Goal: Information Seeking & Learning: Understand process/instructions

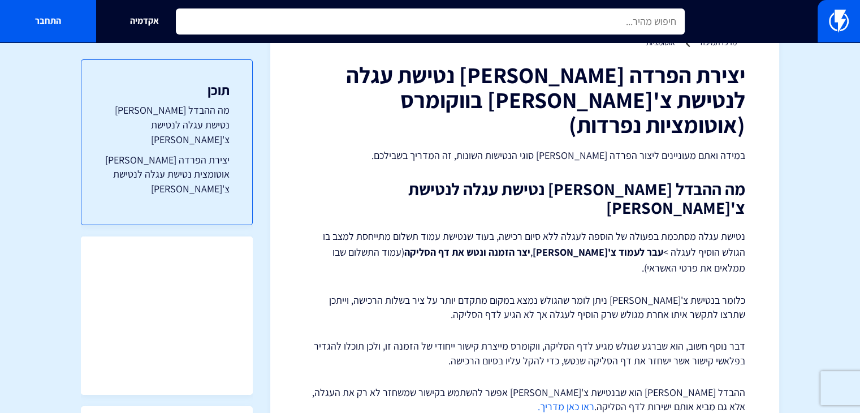
click at [534, 23] on input "text" at bounding box center [430, 21] width 509 height 26
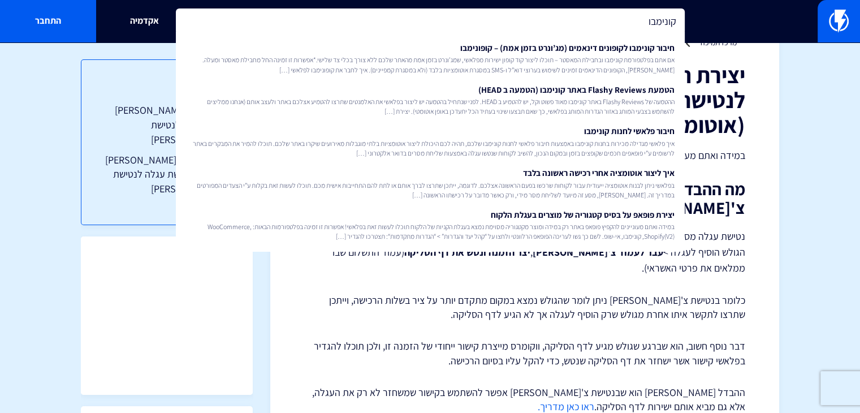
type input "קונימבו"
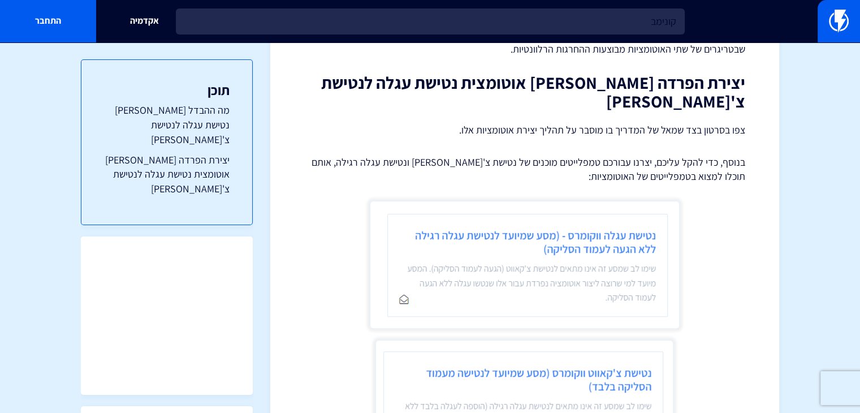
scroll to position [607, 0]
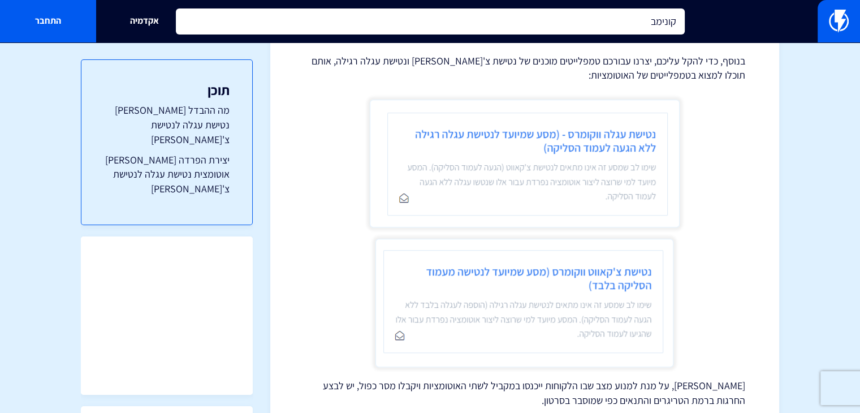
click at [660, 20] on input "קונימב" at bounding box center [430, 21] width 509 height 26
click at [636, 23] on input "קונינטישתמב" at bounding box center [430, 21] width 509 height 26
drag, startPoint x: 642, startPoint y: 19, endPoint x: 599, endPoint y: 30, distance: 45.0
click at [602, 29] on input "קונינטישתמב" at bounding box center [430, 21] width 509 height 26
click at [609, 28] on input "קונינטישתמב" at bounding box center [430, 21] width 509 height 26
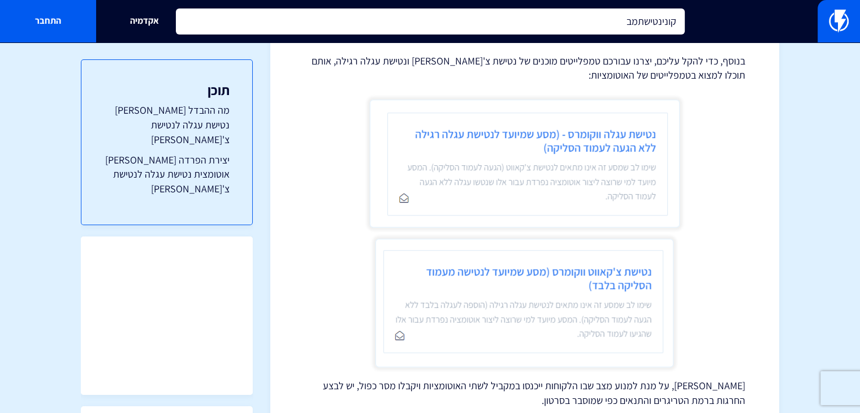
click at [609, 28] on input "קונינטישתמב" at bounding box center [430, 21] width 509 height 26
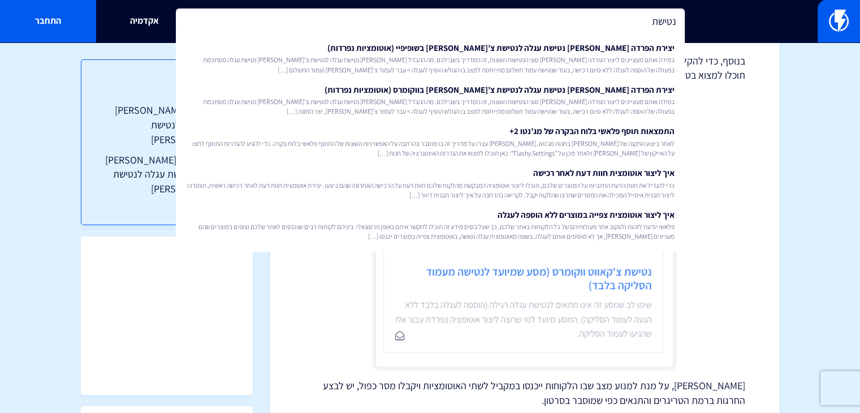
click at [609, 27] on input "נטישת" at bounding box center [430, 21] width 509 height 26
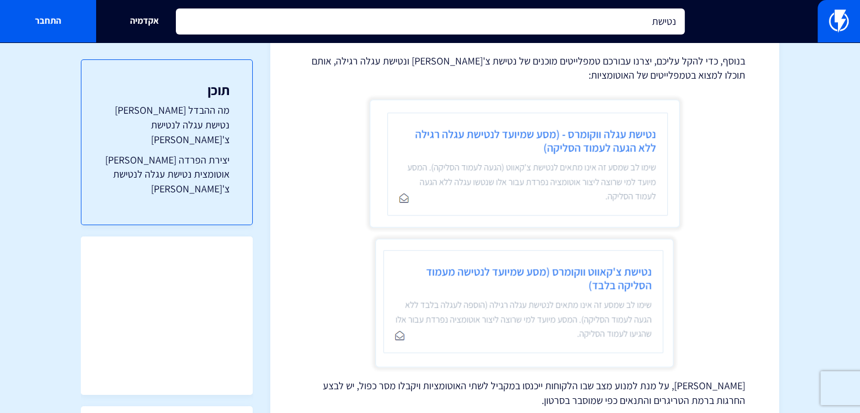
type input "נטישת"
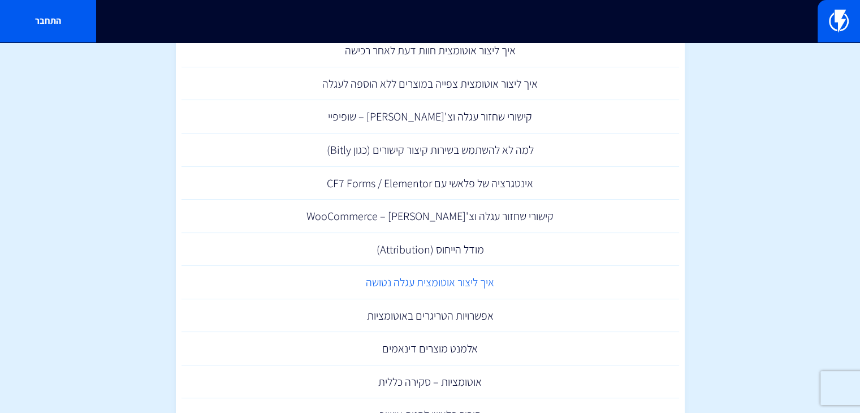
scroll to position [222, 0]
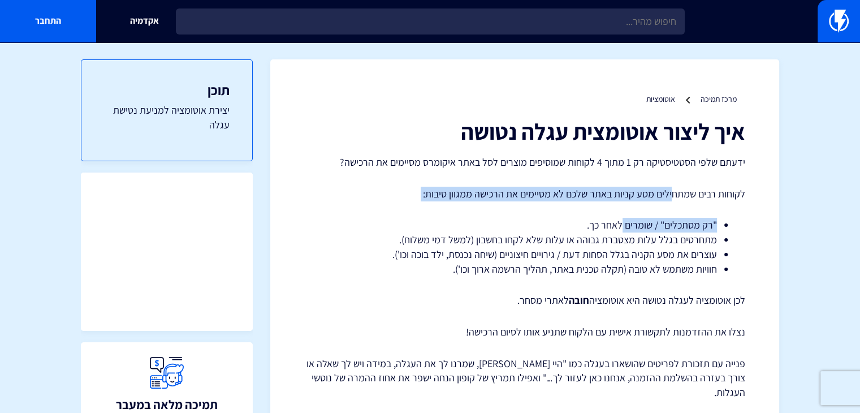
drag, startPoint x: 641, startPoint y: 205, endPoint x: 619, endPoint y: 215, distance: 23.8
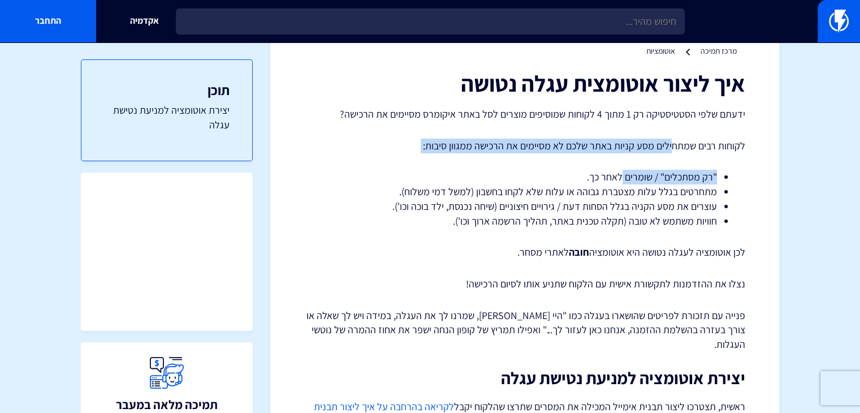
scroll to position [170, 0]
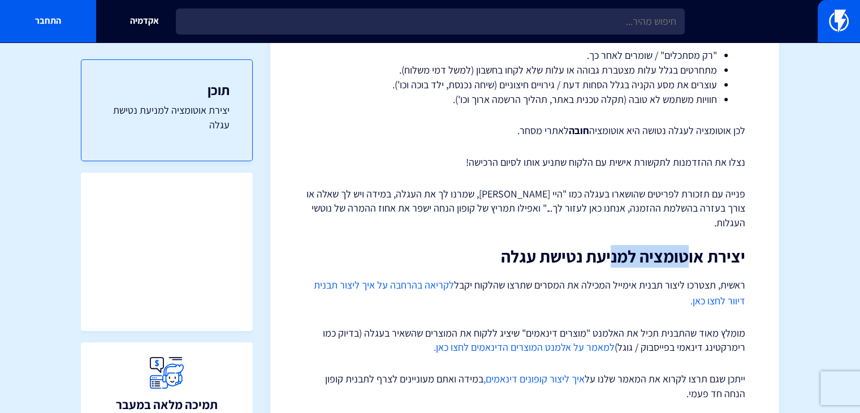
click at [593, 247] on h2 "יצירת אוטומציה למניעת נטישת עגלה" at bounding box center [524, 256] width 441 height 19
click at [592, 247] on h2 "יצירת אוטומציה למניעת נטישת עגלה" at bounding box center [524, 256] width 441 height 19
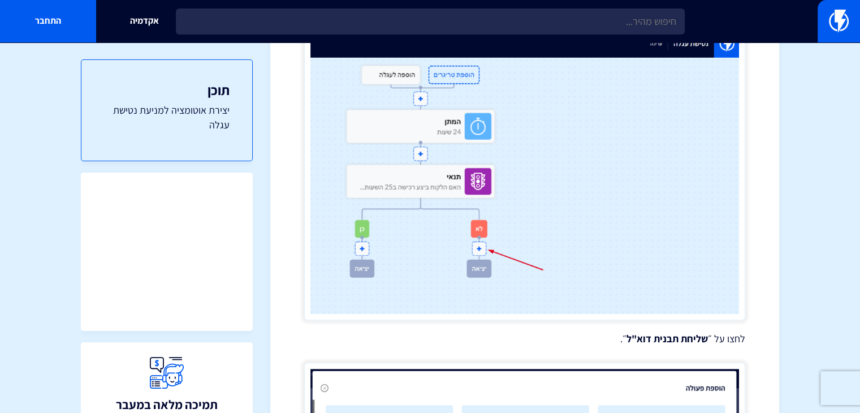
scroll to position [4637, 0]
